Goal: Information Seeking & Learning: Learn about a topic

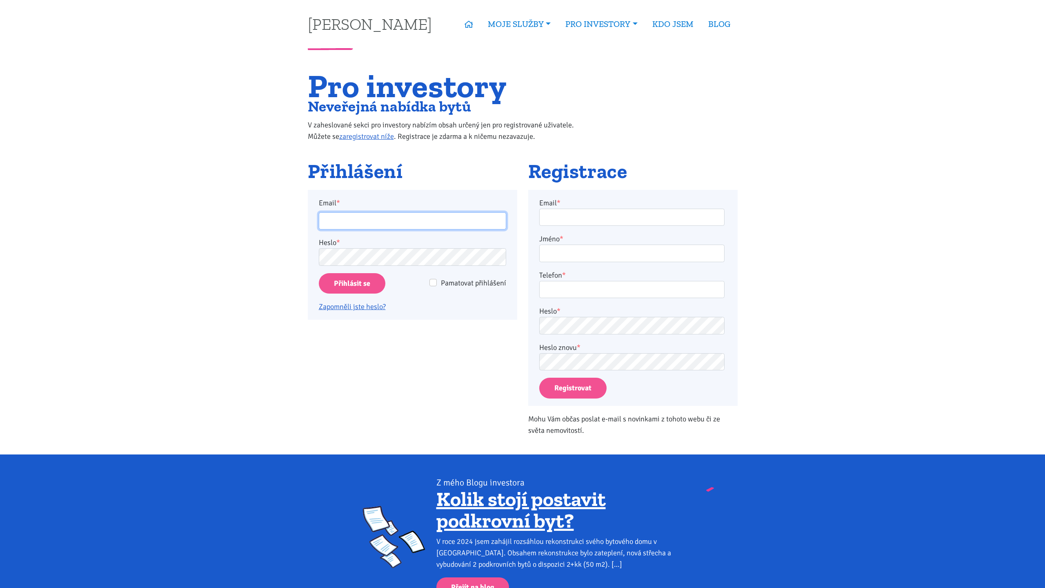
click at [456, 215] on input "Email *" at bounding box center [412, 221] width 187 height 18
type input "[EMAIL_ADDRESS][PERSON_NAME][DOMAIN_NAME]"
click at [363, 281] on input "Přihlásit se" at bounding box center [352, 283] width 67 height 21
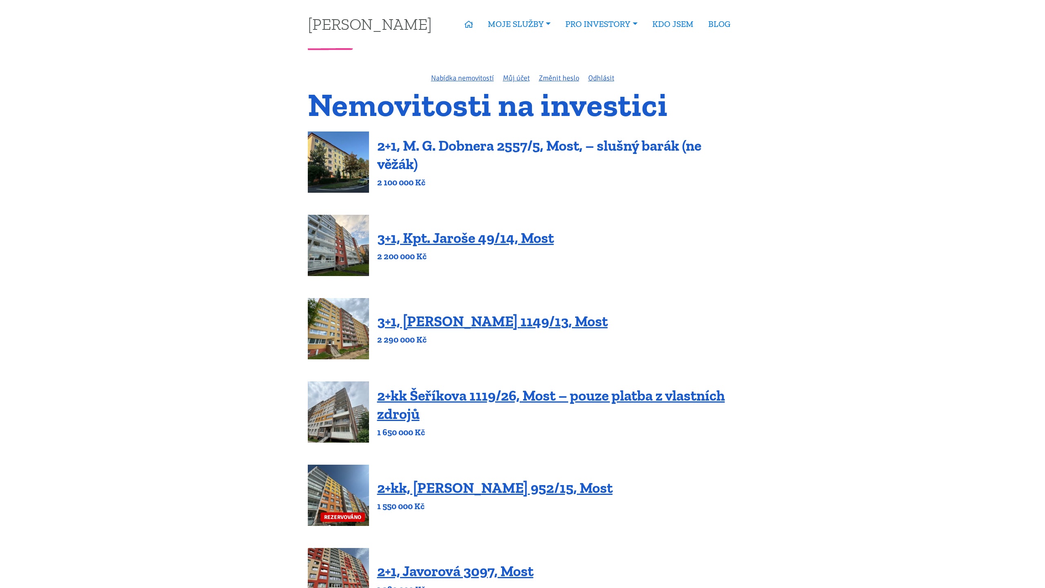
click at [394, 158] on link "2+1, M. G. Dobnera 2557/5, Most, – slušný barák (ne věžák)" at bounding box center [539, 155] width 324 height 36
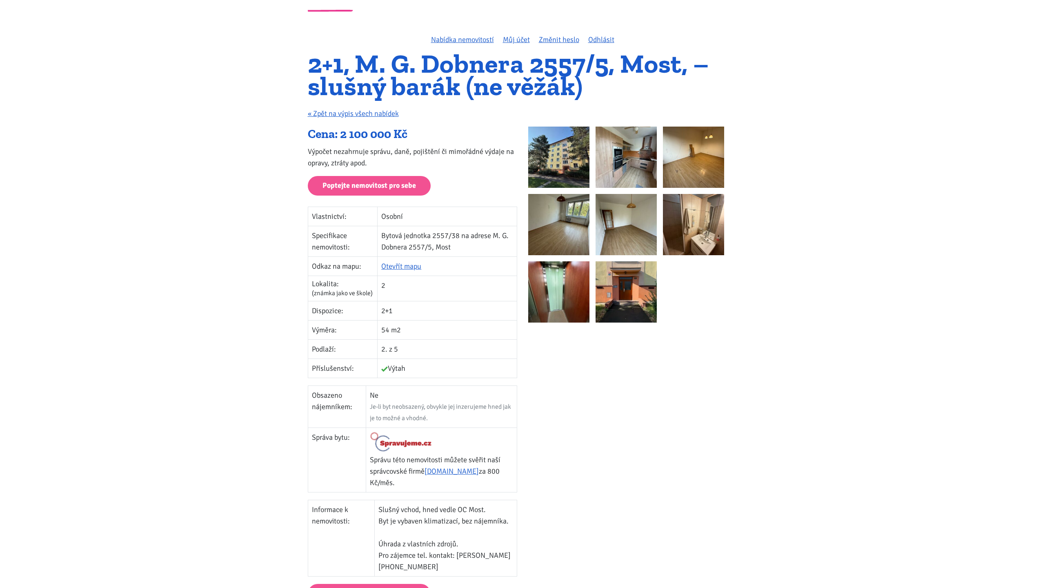
scroll to position [1, 0]
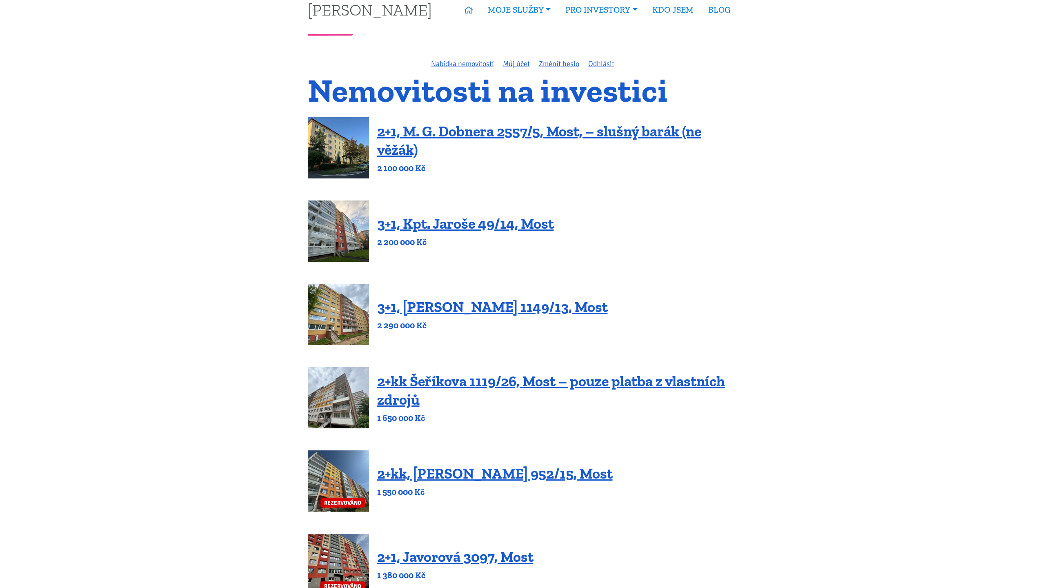
scroll to position [15, 0]
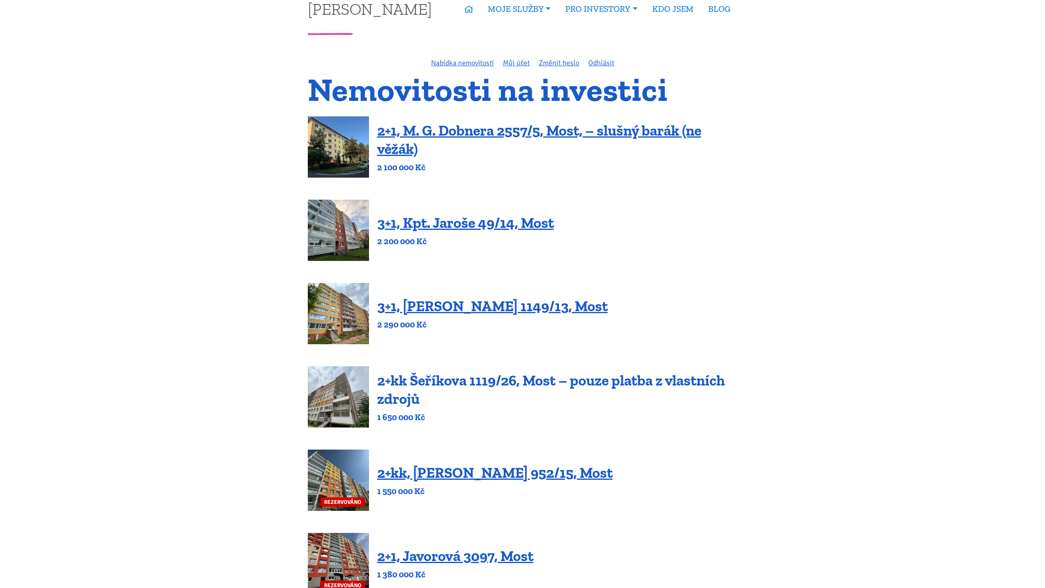
click at [451, 378] on link "2+kk Šeříkova 1119/26, Most – pouze platba z vlastních zdrojů" at bounding box center [551, 389] width 348 height 36
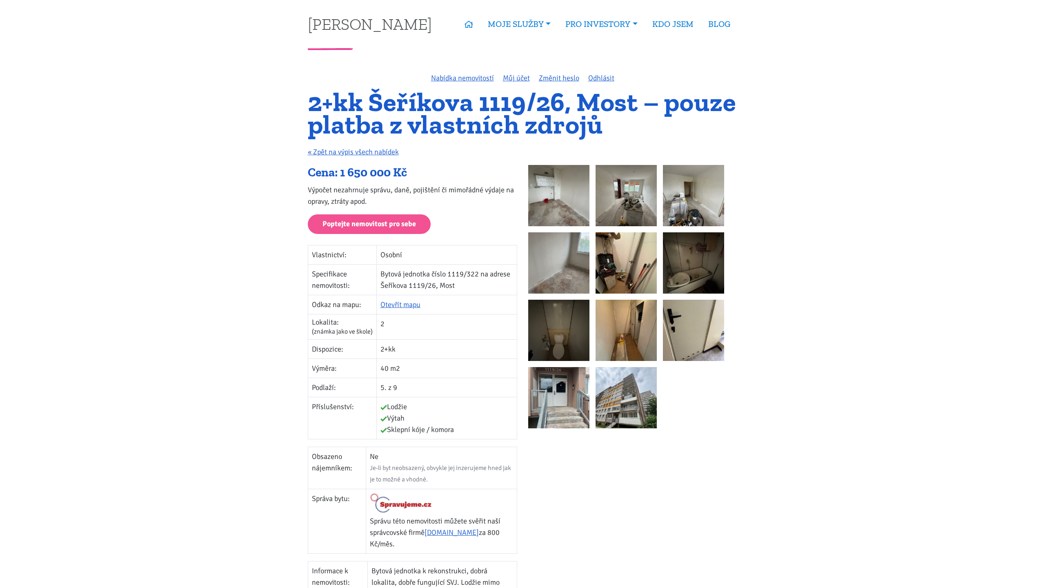
click at [554, 200] on img at bounding box center [558, 195] width 61 height 61
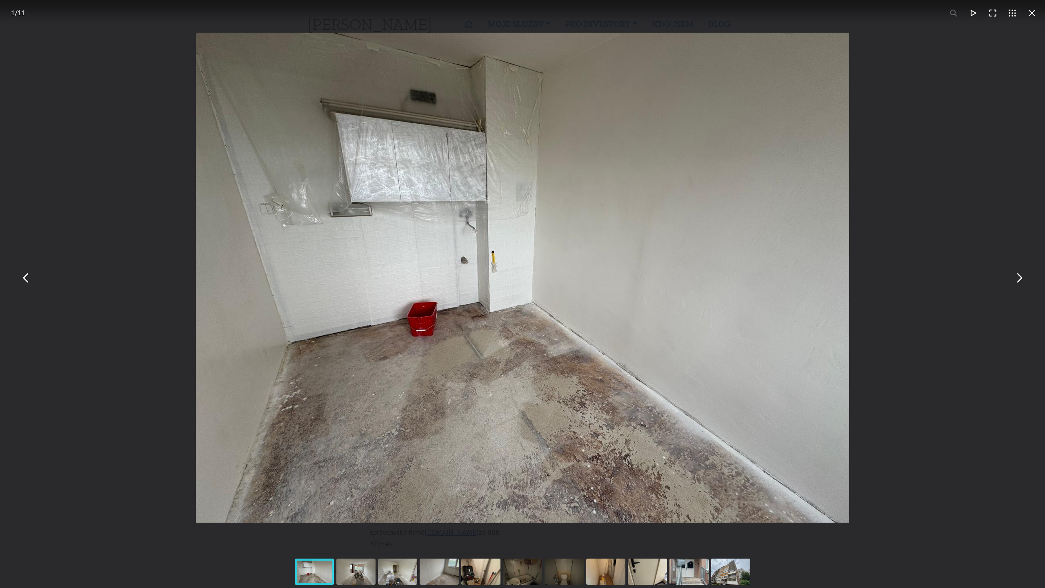
click at [961, 151] on div "You can close this modal content with the ESC key" at bounding box center [522, 277] width 1045 height 555
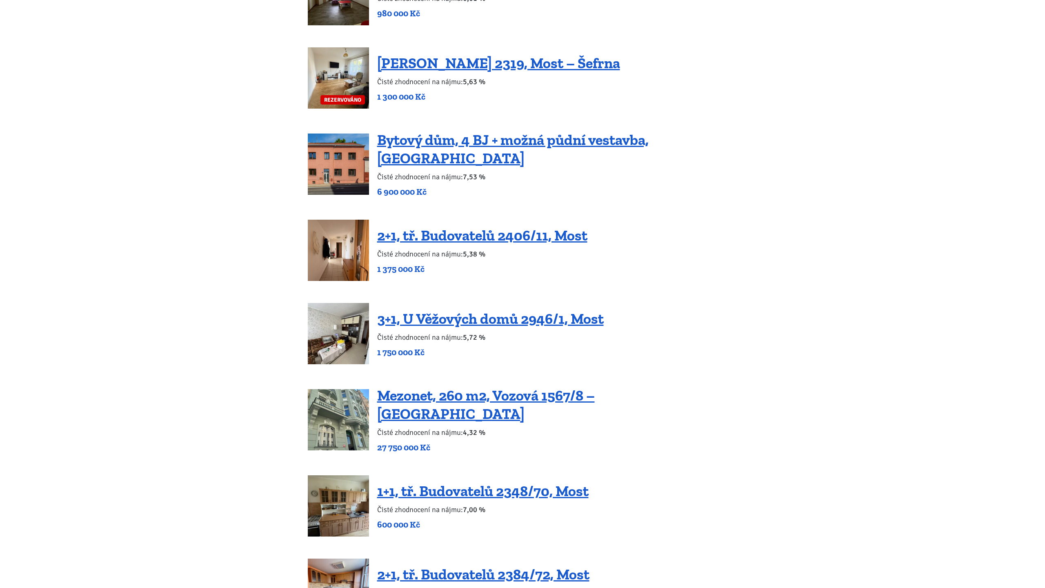
scroll to position [1031, 0]
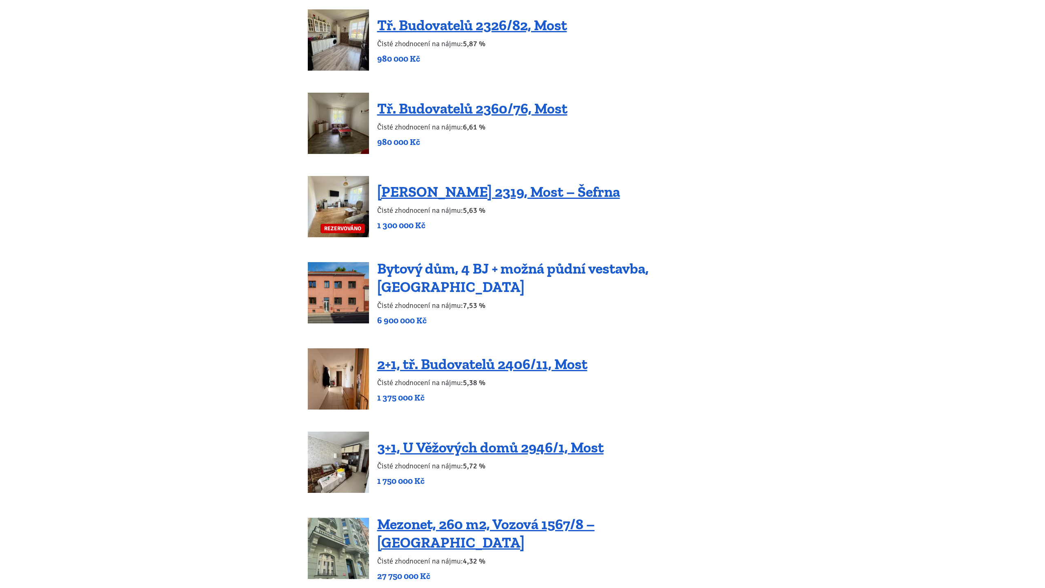
click at [469, 269] on link "Bytový dům, 4 BJ + možná půdní vestavba, [GEOGRAPHIC_DATA]" at bounding box center [512, 278] width 271 height 36
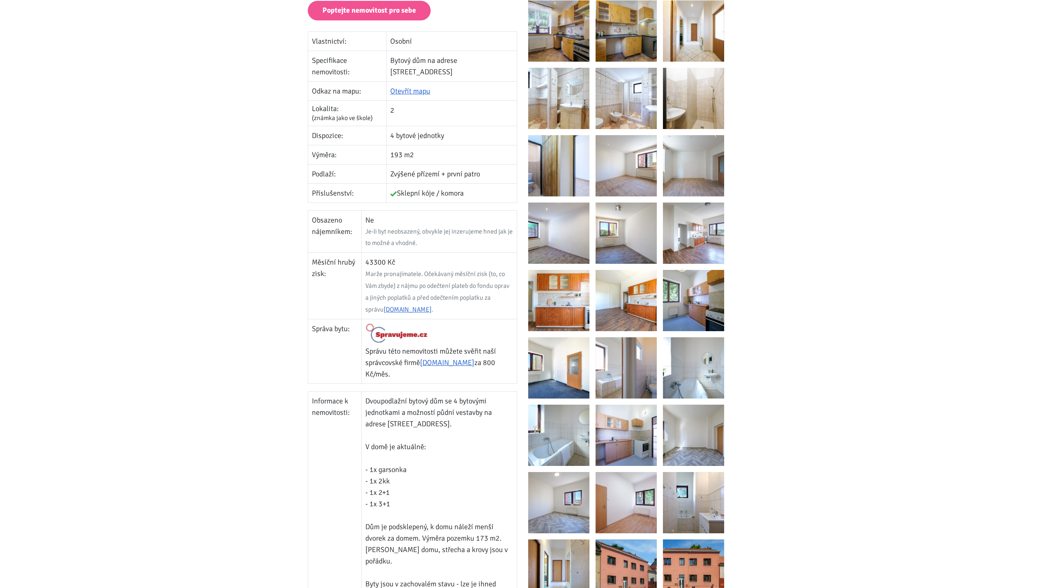
scroll to position [233, 0]
